Goal: Transaction & Acquisition: Purchase product/service

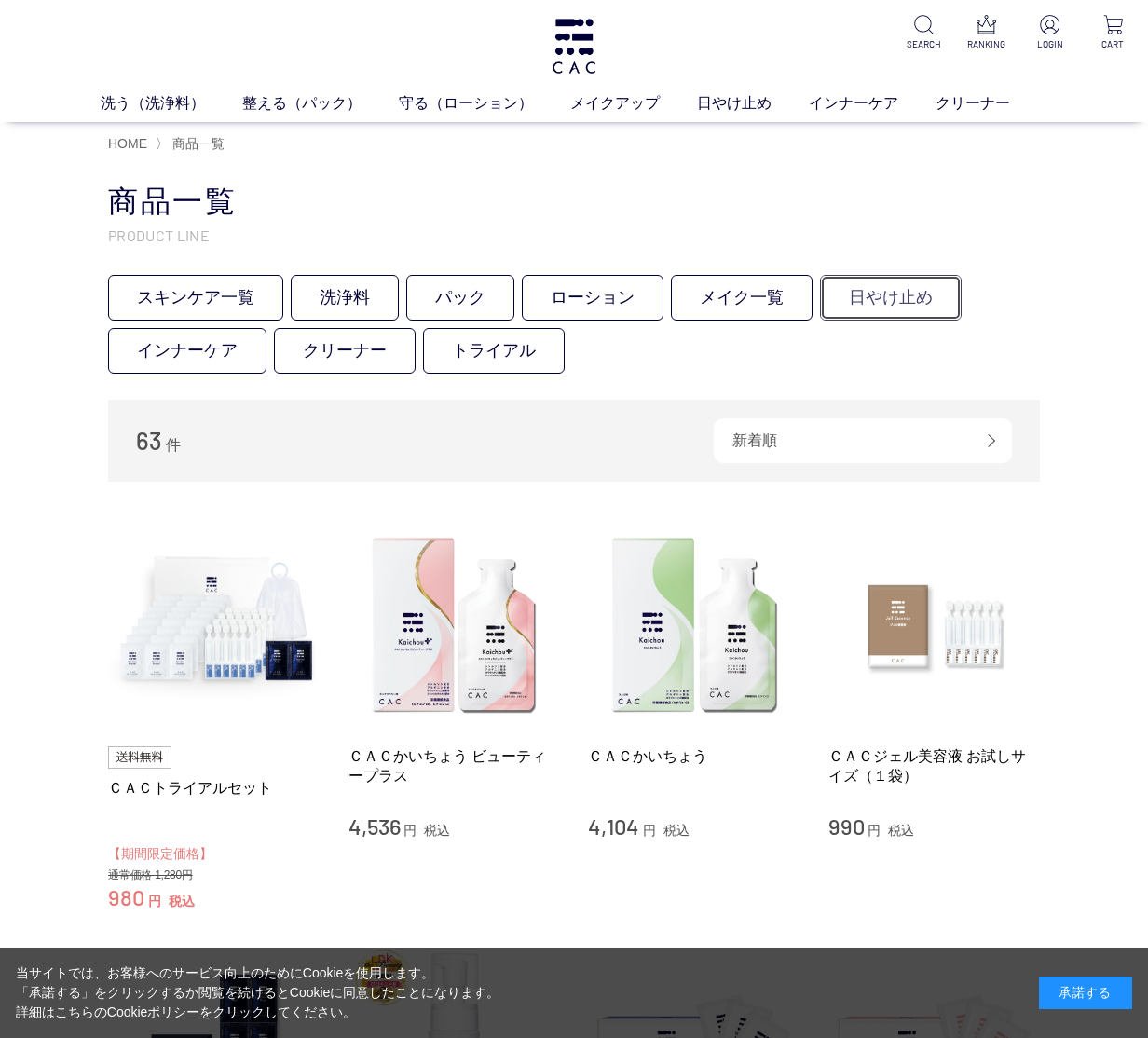
click at [909, 307] on link "日やけ止め" at bounding box center [891, 298] width 142 height 46
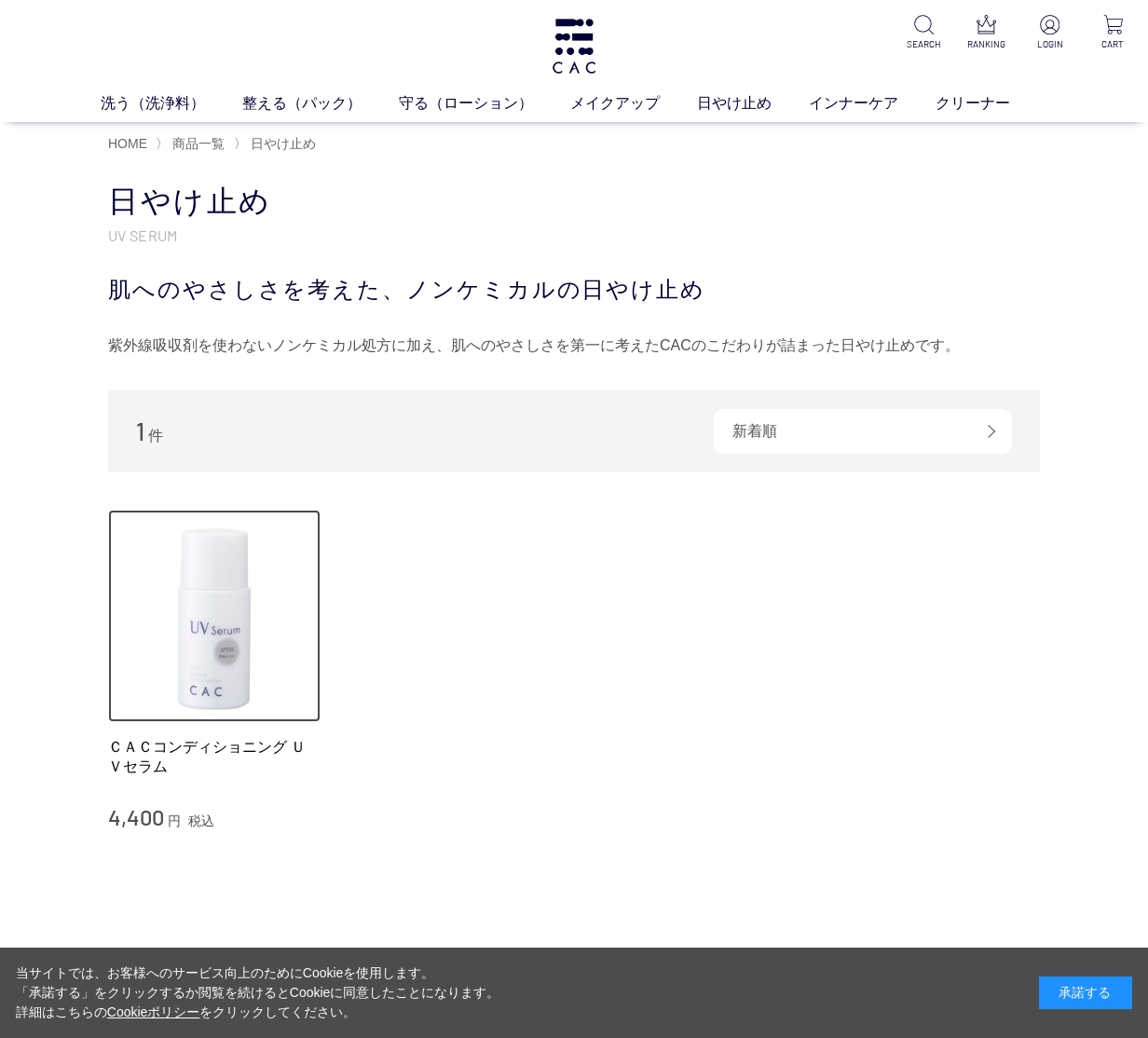
click at [198, 679] on img at bounding box center [214, 615] width 212 height 212
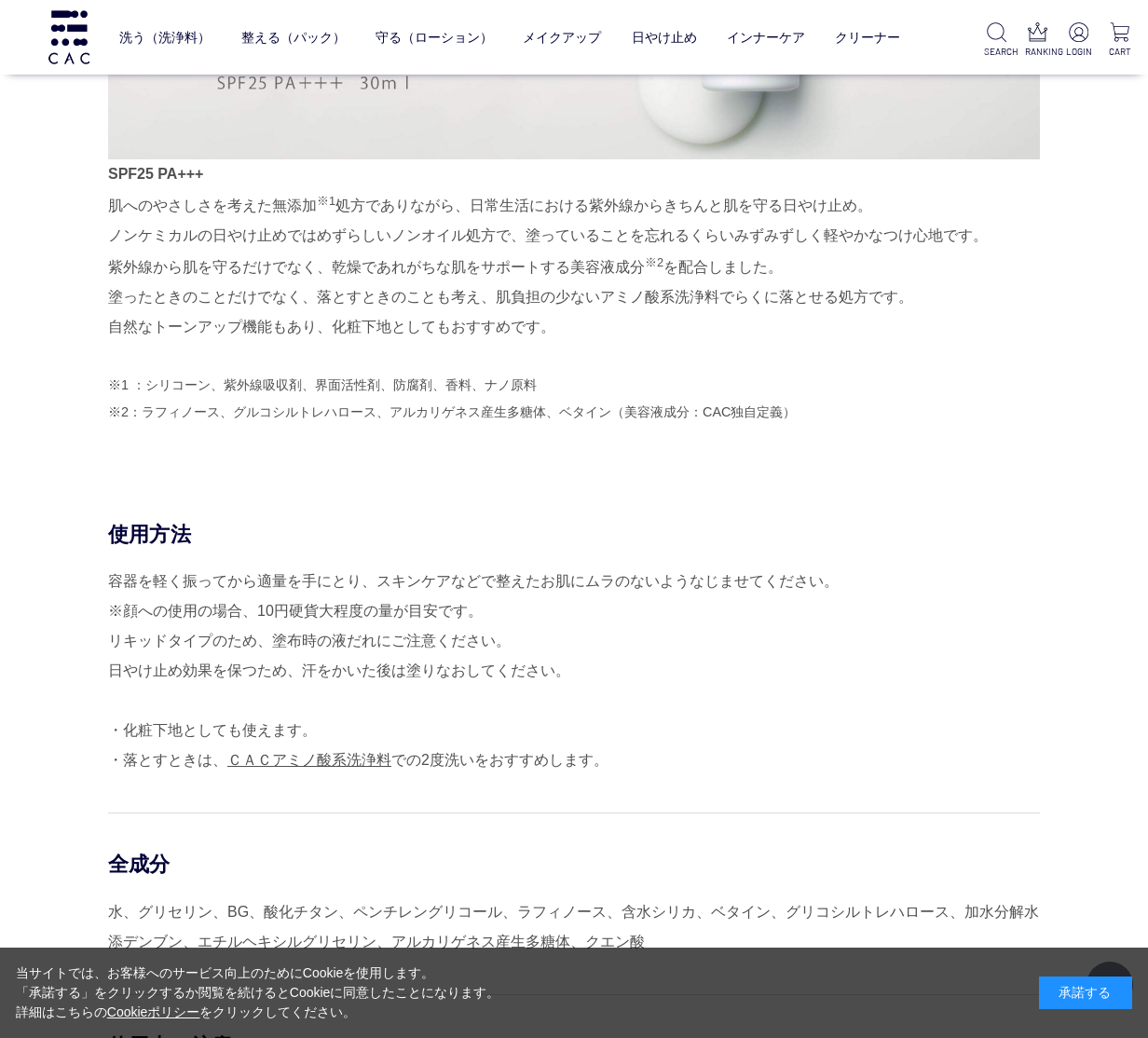
scroll to position [984, 0]
